Goal: Entertainment & Leisure: Browse casually

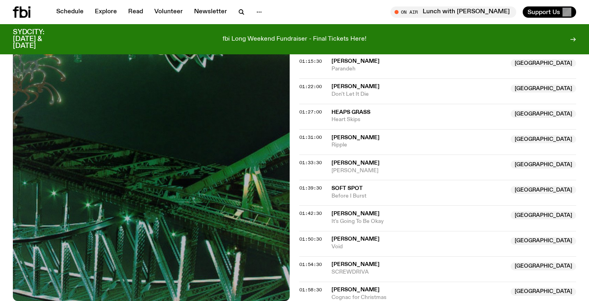
scroll to position [755, 0]
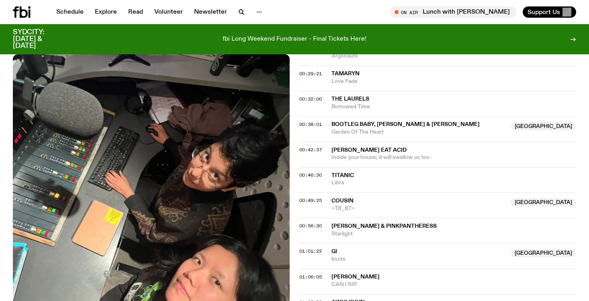
scroll to position [686, 0]
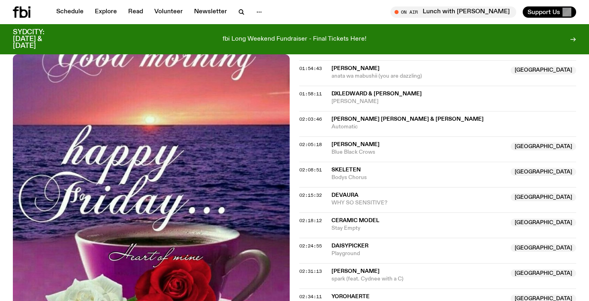
scroll to position [1105, 0]
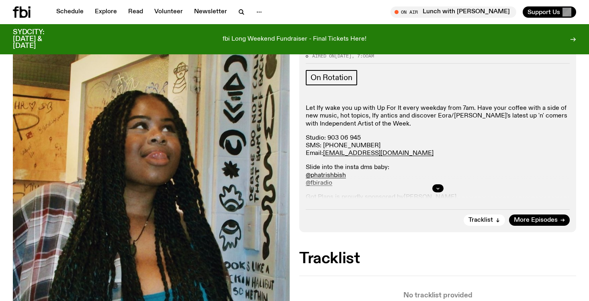
scroll to position [129, 0]
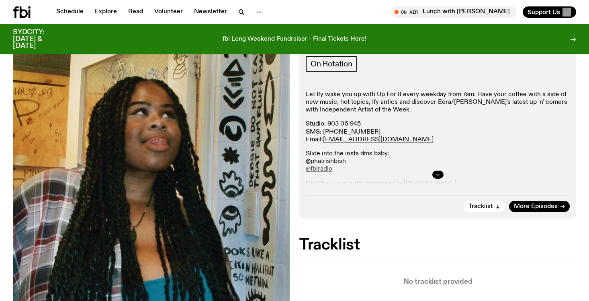
click at [441, 172] on button "button" at bounding box center [438, 174] width 11 height 8
